Goal: Find specific page/section: Locate a particular part of the current website

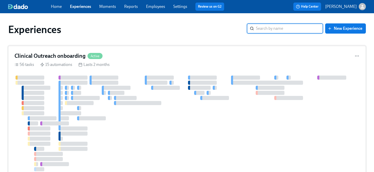
click at [185, 62] on div "Clinical Outreach onboarding Active 56 tasks 15 automations Lasts 2 months" at bounding box center [186, 149] width 357 height 206
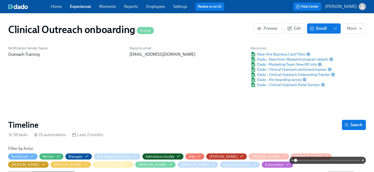
click at [354, 124] on span "Search" at bounding box center [353, 124] width 17 height 5
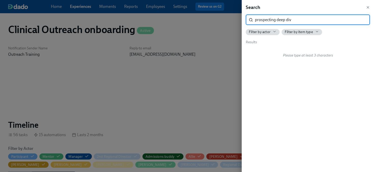
type input "prospecting deep dive"
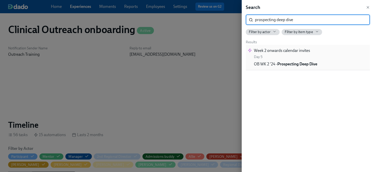
click at [278, 59] on div "Week 2 onwards calendar invites Day 5" at bounding box center [282, 53] width 56 height 11
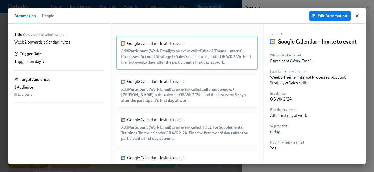
click at [356, 17] on icon "button" at bounding box center [357, 15] width 3 height 3
